Goal: Information Seeking & Learning: Check status

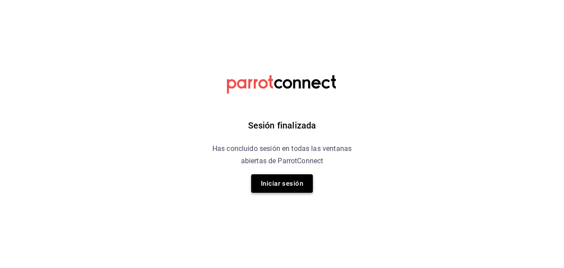
click at [278, 182] on button "Iniciar sesión" at bounding box center [282, 183] width 62 height 18
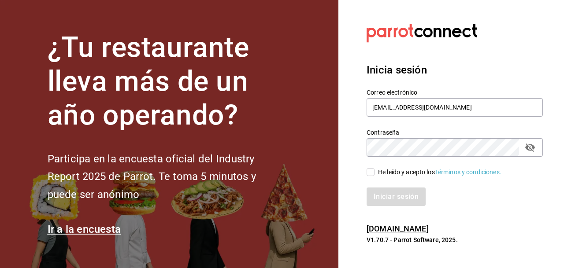
click at [371, 171] on input "He leído y acepto los Términos y condiciones." at bounding box center [370, 172] width 8 height 8
checkbox input "true"
click at [391, 194] on button "Iniciar sesión" at bounding box center [396, 197] width 60 height 18
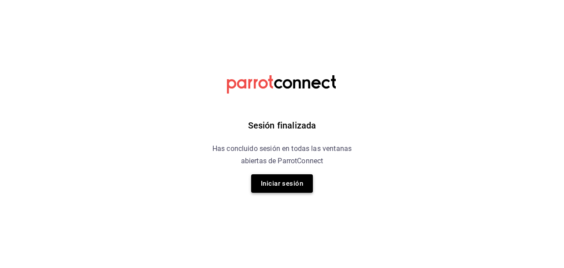
click at [284, 182] on button "Iniciar sesión" at bounding box center [282, 183] width 62 height 18
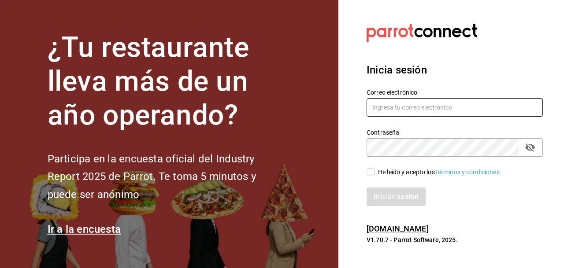
type input "ventas@reynarestaurante.com"
click at [371, 170] on input "He leído y acepto los Términos y condiciones." at bounding box center [370, 172] width 8 height 8
checkbox input "true"
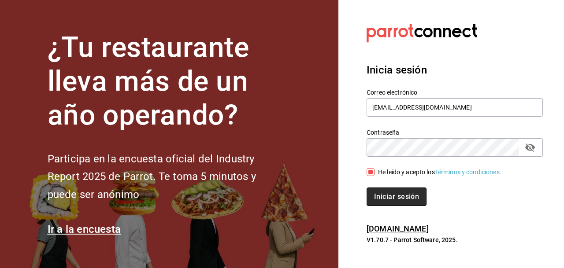
click at [396, 195] on button "Iniciar sesión" at bounding box center [396, 197] width 60 height 18
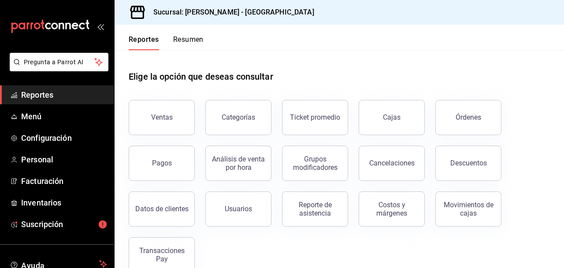
click at [42, 92] on span "Reportes" at bounding box center [64, 95] width 86 height 12
click at [166, 165] on div "Pagos" at bounding box center [162, 163] width 20 height 8
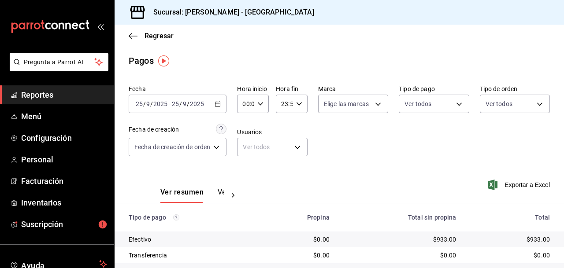
click at [219, 104] on icon "button" at bounding box center [217, 104] width 6 height 6
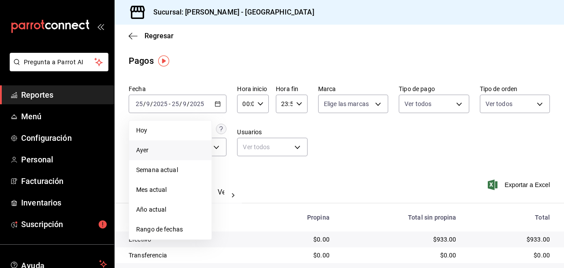
click at [147, 149] on span "Ayer" at bounding box center [170, 150] width 68 height 9
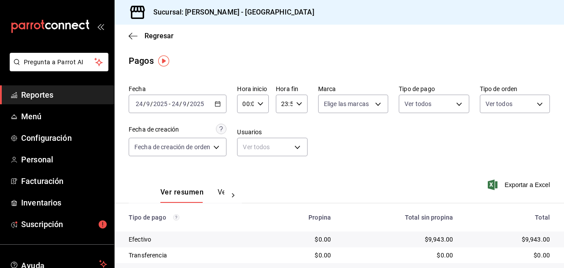
scroll to position [57, 0]
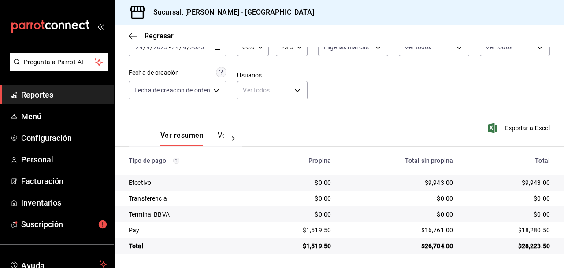
click at [40, 94] on span "Reportes" at bounding box center [64, 95] width 86 height 12
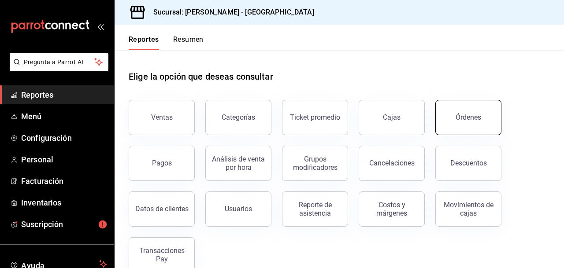
click at [461, 117] on div "Órdenes" at bounding box center [468, 117] width 26 height 8
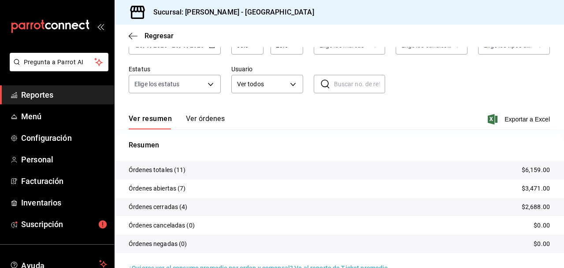
scroll to position [59, 0]
